Goal: Transaction & Acquisition: Purchase product/service

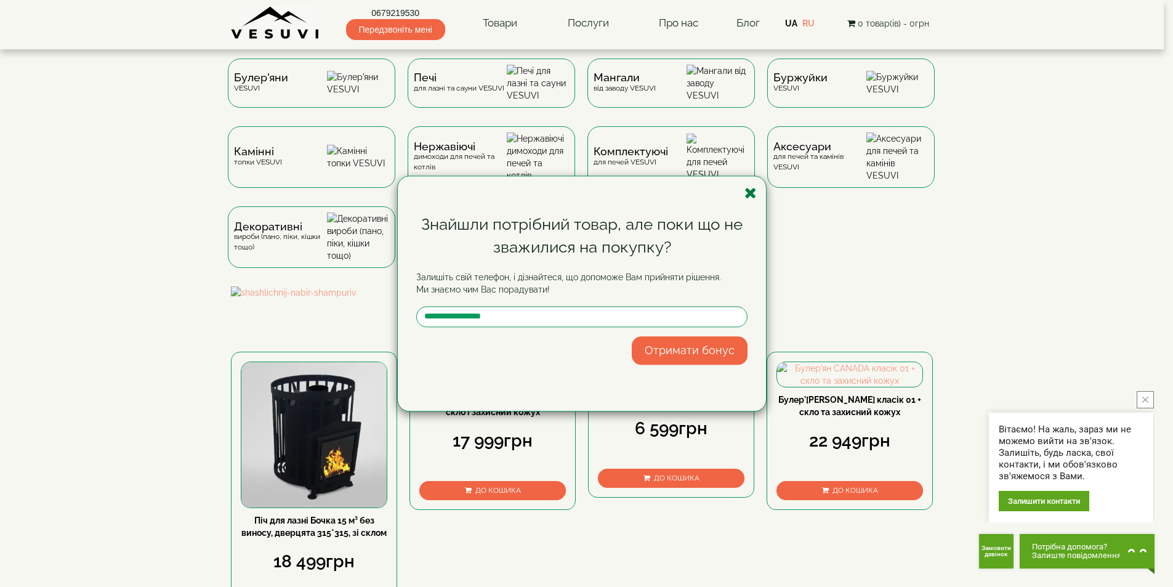
drag, startPoint x: 738, startPoint y: 191, endPoint x: 746, endPoint y: 191, distance: 7.4
click at [739, 191] on div "Знайшли потрібний товар, але поки що не зважилися на покупку? Залишіть свій тел…" at bounding box center [582, 293] width 368 height 235
click at [749, 190] on icon "button" at bounding box center [750, 192] width 12 height 15
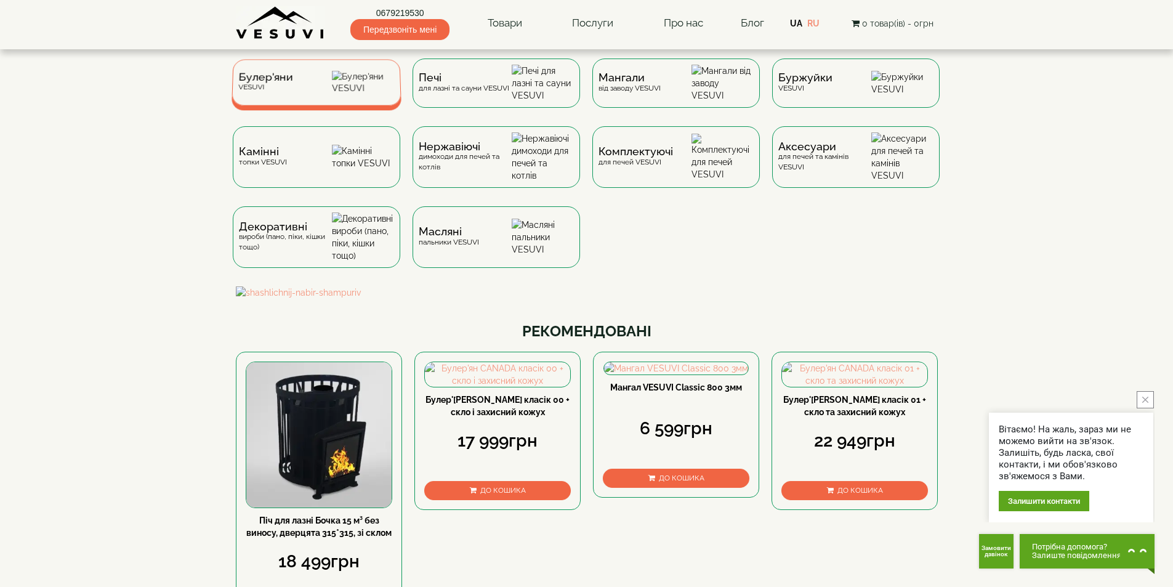
click at [305, 89] on div "Булер'яни VESUVI" at bounding box center [317, 82] width 170 height 46
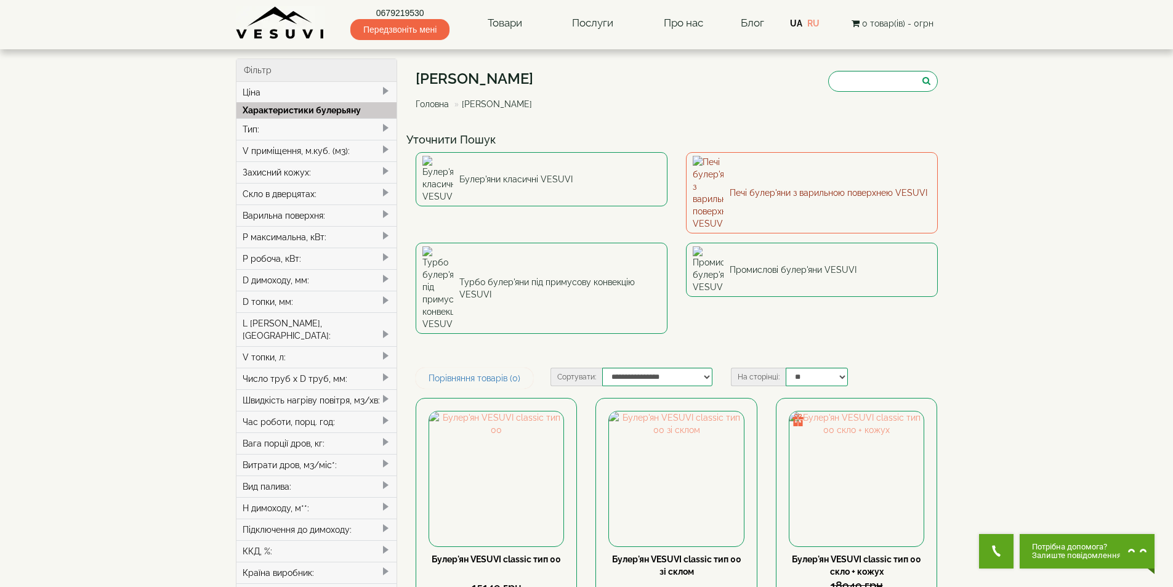
click at [795, 178] on link "Печі булер'яни з варильною поверхнею VESUVI" at bounding box center [812, 192] width 252 height 81
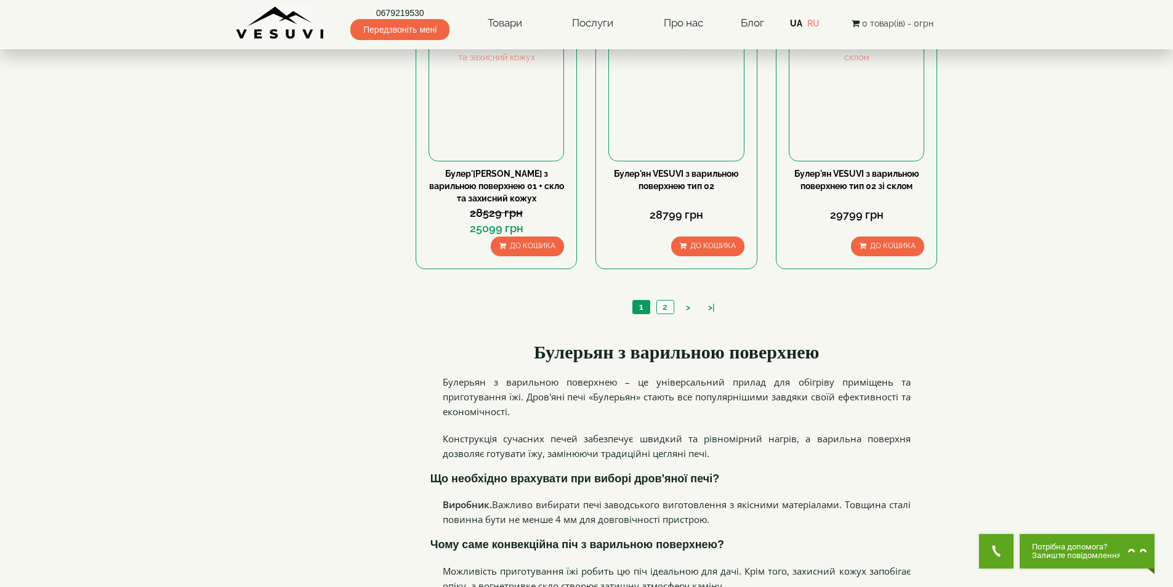
scroll to position [1232, 0]
click at [664, 305] on link "2" at bounding box center [664, 305] width 17 height 13
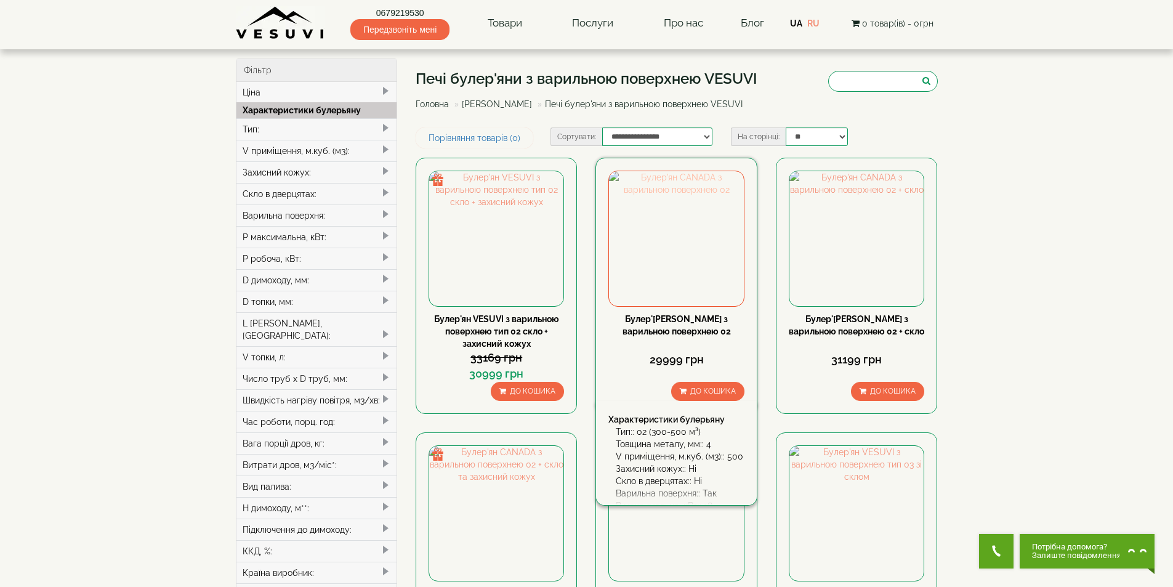
click at [693, 238] on img at bounding box center [676, 238] width 134 height 134
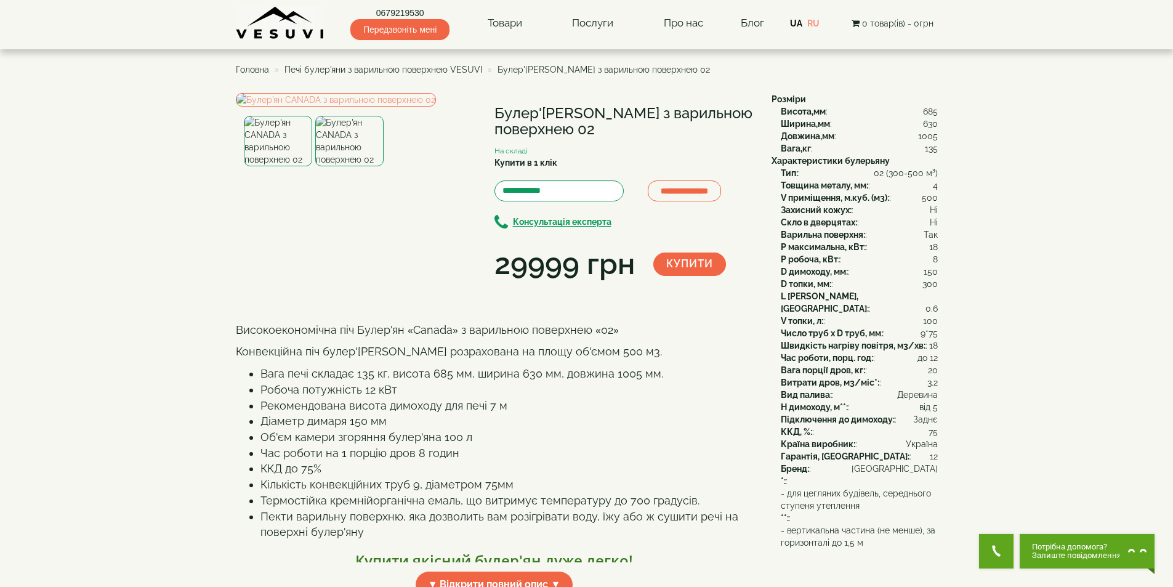
click at [529, 110] on h1 "Булер'[PERSON_NAME] з варильною поверхнею 02" at bounding box center [623, 121] width 259 height 33
copy div "Булер'[PERSON_NAME] з варильною поверхнею 02"
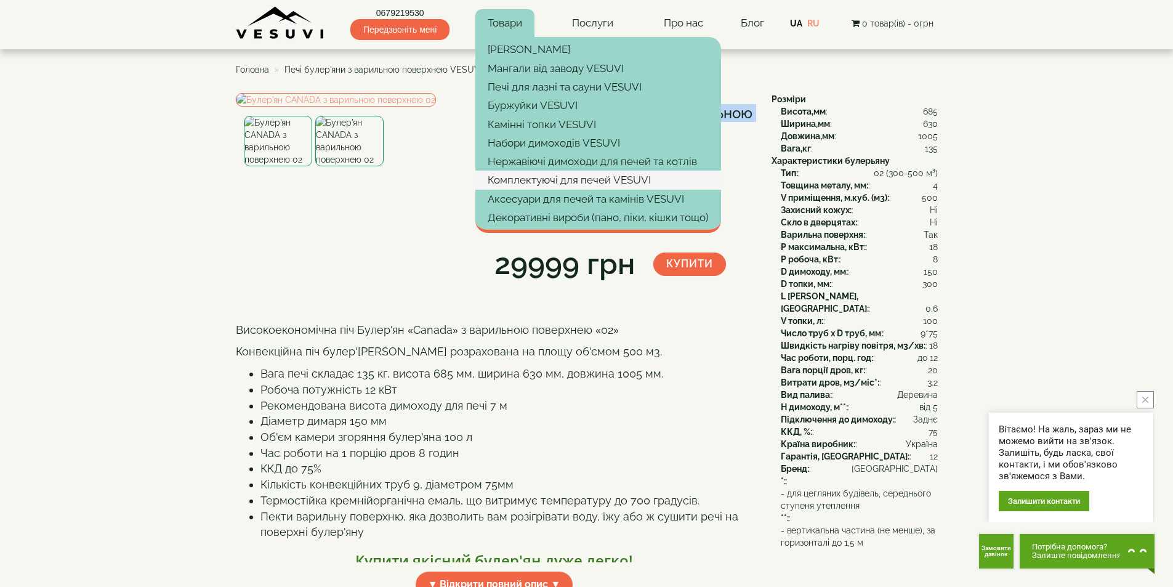
click at [544, 182] on link "Комплектуючі для печей VESUVI" at bounding box center [598, 180] width 246 height 18
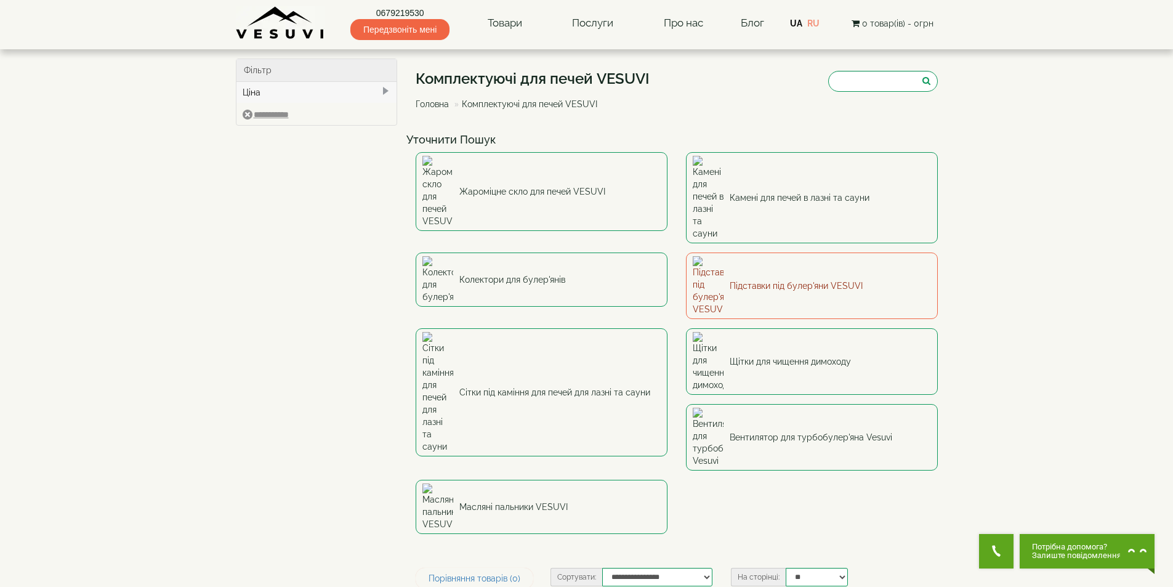
click at [820, 252] on link "Підставки під булер'яни VESUVI" at bounding box center [812, 285] width 252 height 67
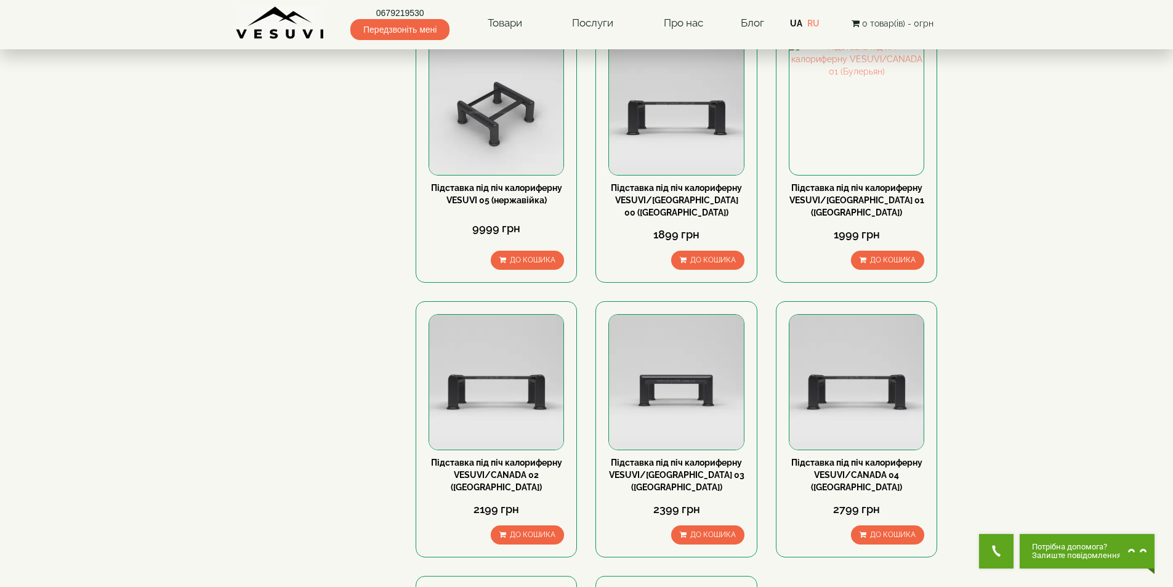
scroll to position [719, 0]
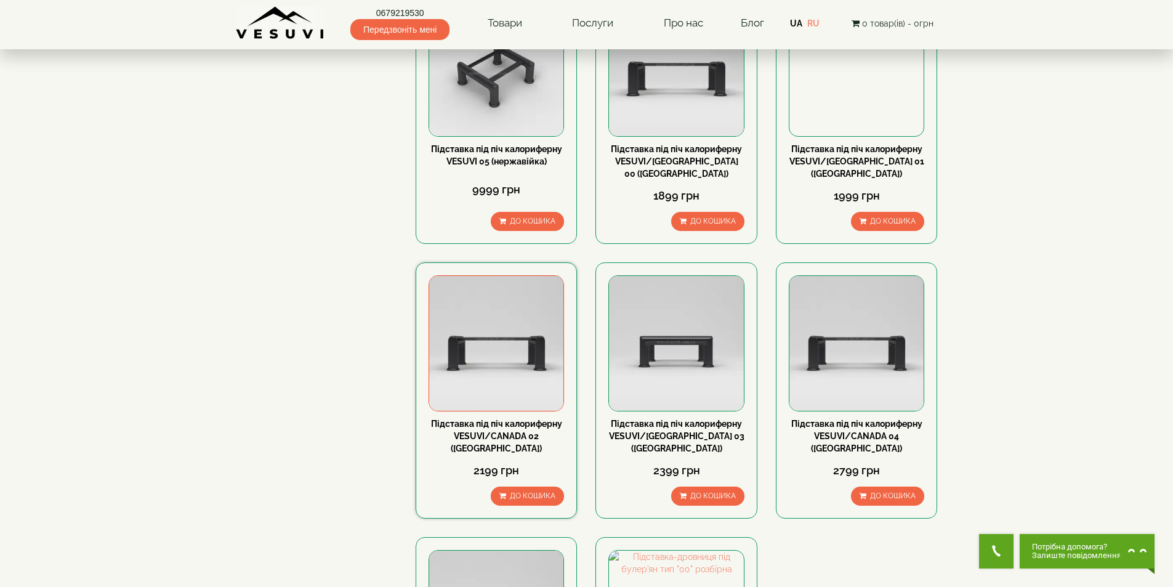
click at [483, 343] on img at bounding box center [496, 343] width 134 height 134
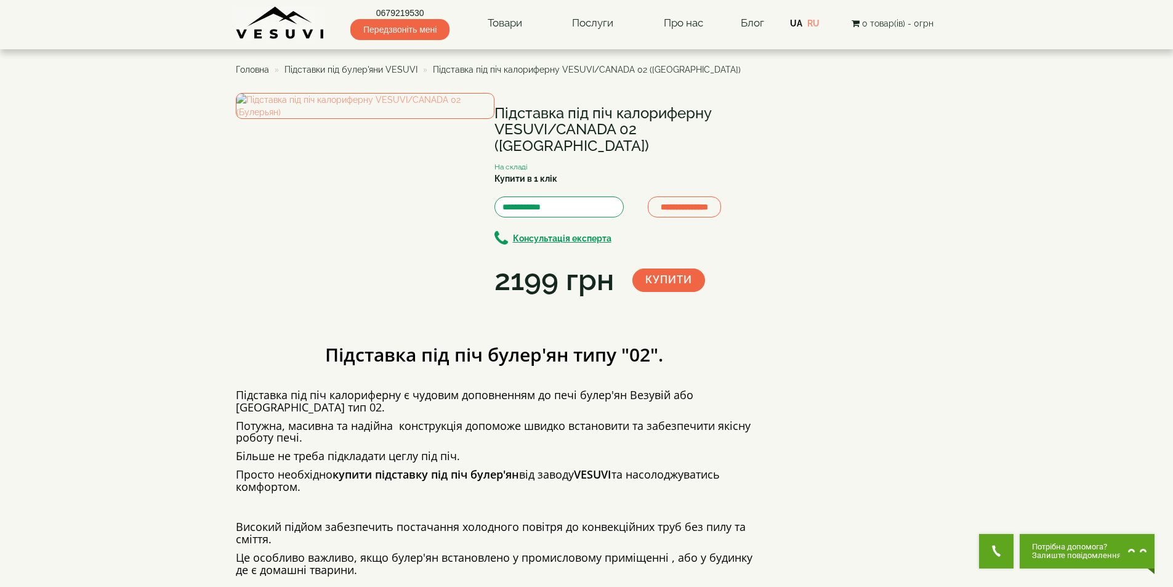
click at [530, 111] on h1 "Підставка під піч калориферну VESUVI/CANADA 02 ([GEOGRAPHIC_DATA])" at bounding box center [623, 129] width 259 height 49
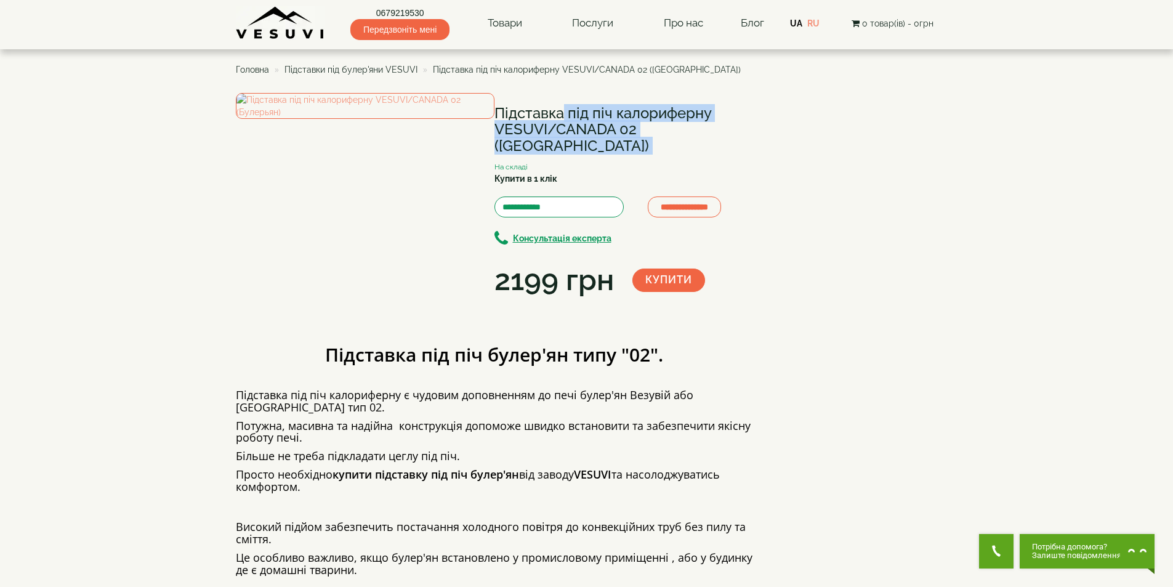
click at [530, 111] on h1 "Підставка під піч калориферну VESUVI/CANADA 02 ([GEOGRAPHIC_DATA])" at bounding box center [623, 129] width 259 height 49
copy div "Підставка під піч калориферну VESUVI/CANADA 02 ([GEOGRAPHIC_DATA])"
